Goal: Information Seeking & Learning: Learn about a topic

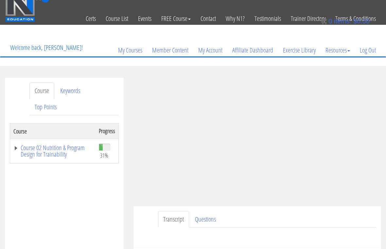
scroll to position [8, 0]
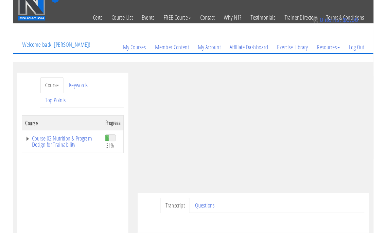
scroll to position [19, 0]
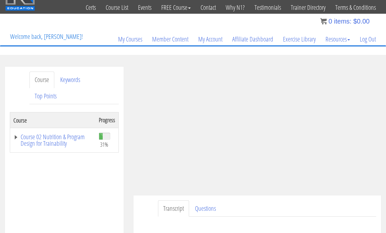
click at [371, 41] on link "Log Out" at bounding box center [368, 39] width 26 height 31
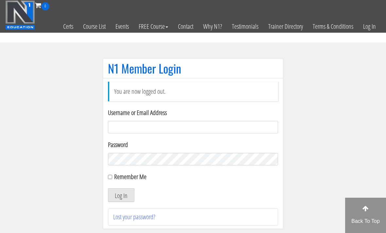
scroll to position [69, 0]
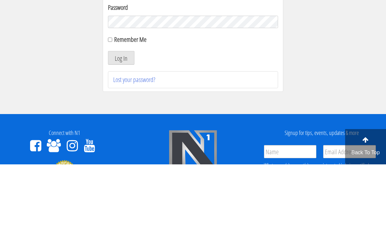
type input "Kedarkokil10@gmail.com"
click at [121, 127] on button "Log In" at bounding box center [121, 127] width 26 height 14
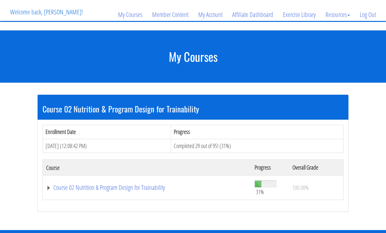
click at [158, 189] on link "Course 02 Nutrition & Program Design for Trainability" at bounding box center [147, 188] width 202 height 7
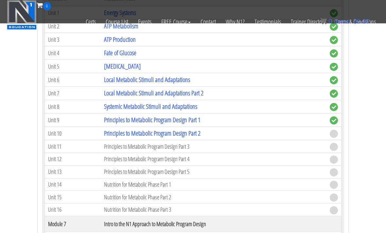
scroll to position [578, 0]
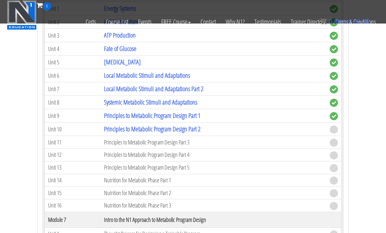
click at [198, 129] on link "Principles to Metabolic Program Design Part 2" at bounding box center [152, 129] width 96 height 9
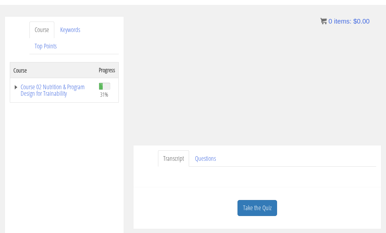
scroll to position [103, 0]
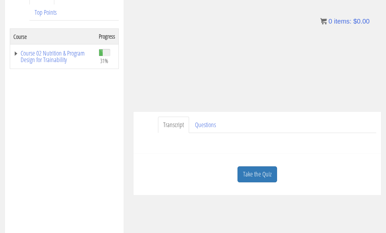
click at [263, 174] on link "Take the Quiz" at bounding box center [257, 174] width 40 height 16
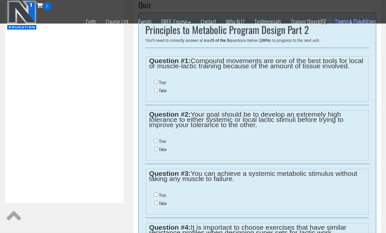
scroll to position [226, 0]
click at [163, 89] on label "False" at bounding box center [162, 91] width 7 height 5
click at [158, 89] on input "False" at bounding box center [156, 91] width 4 height 4
radio input "true"
click at [156, 150] on input "False" at bounding box center [156, 149] width 4 height 4
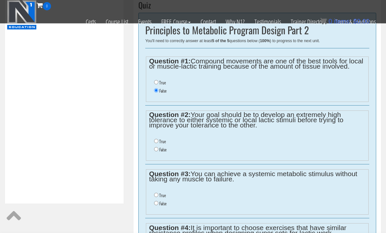
radio input "true"
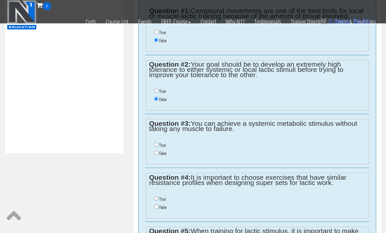
scroll to position [276, 0]
click at [158, 147] on input "True" at bounding box center [156, 145] width 4 height 4
radio input "true"
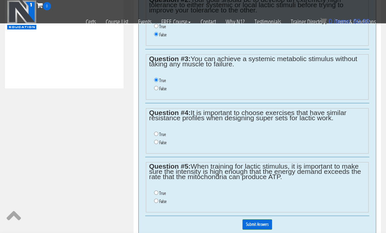
scroll to position [341, 0]
click at [161, 146] on label "False" at bounding box center [162, 142] width 7 height 5
click at [158, 145] on input "False" at bounding box center [156, 142] width 4 height 4
radio input "true"
click at [160, 196] on label "True" at bounding box center [162, 193] width 7 height 5
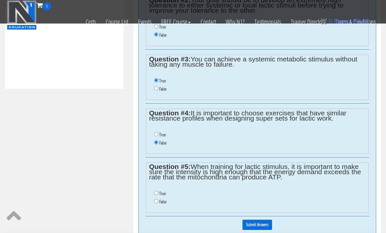
click at [158, 195] on input "True" at bounding box center [156, 193] width 4 height 4
radio input "true"
click at [265, 227] on input "Submit Answers" at bounding box center [257, 225] width 30 height 10
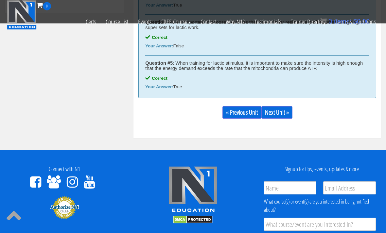
scroll to position [416, 0]
click at [287, 109] on link "Next Unit »" at bounding box center [276, 112] width 31 height 12
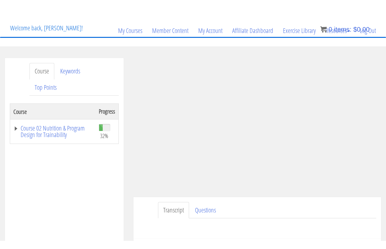
scroll to position [8, 0]
